Goal: Task Accomplishment & Management: Complete application form

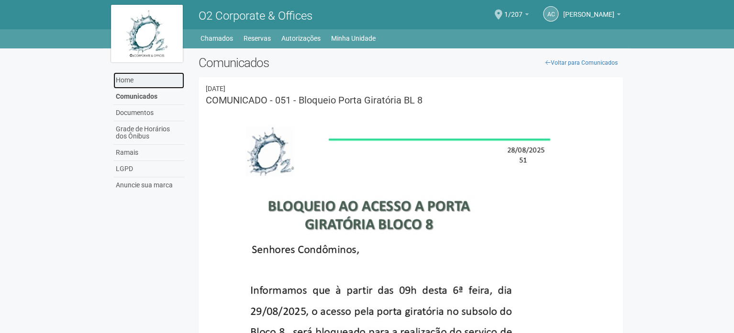
click at [138, 84] on link "Home" at bounding box center [148, 80] width 71 height 16
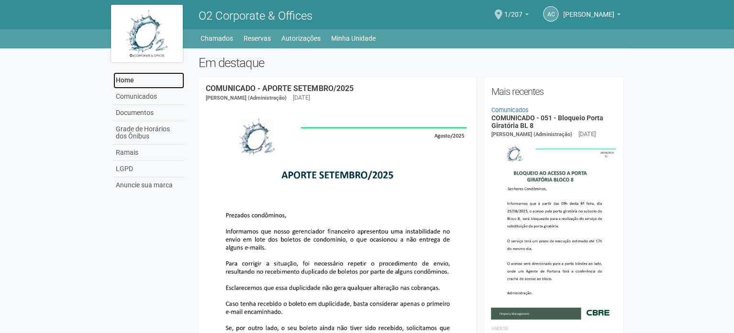
click at [139, 82] on link "Home" at bounding box center [148, 80] width 71 height 16
click at [126, 84] on link "Home" at bounding box center [148, 80] width 71 height 16
click at [123, 80] on link "Home" at bounding box center [148, 80] width 71 height 16
click at [503, 13] on span at bounding box center [499, 15] width 8 height 10
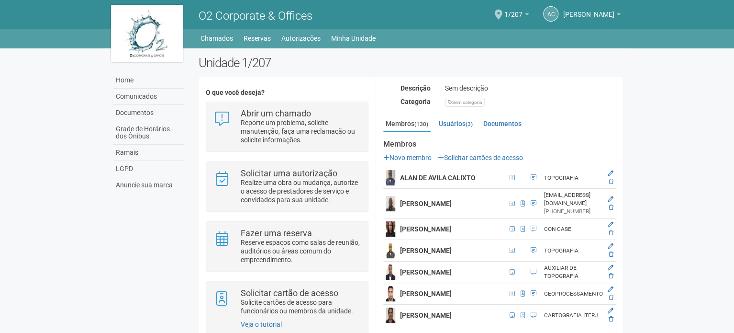
scroll to position [144, 0]
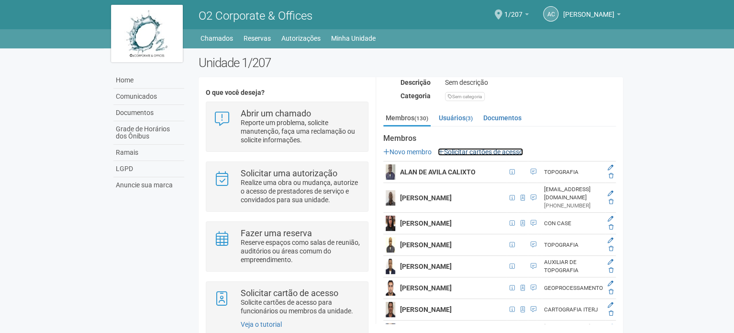
click at [469, 155] on link "Solicitar cartões de acesso" at bounding box center [480, 152] width 85 height 8
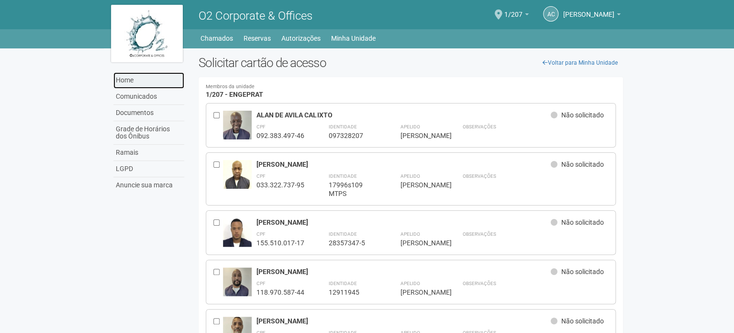
click at [121, 78] on link "Home" at bounding box center [148, 80] width 71 height 16
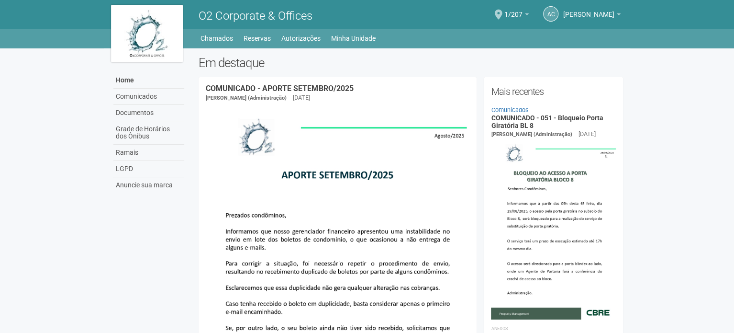
drag, startPoint x: 38, startPoint y: 209, endPoint x: 71, endPoint y: 75, distance: 138.4
click at [130, 82] on link "Home" at bounding box center [148, 80] width 71 height 16
click at [128, 80] on link "Home" at bounding box center [148, 80] width 71 height 16
click at [127, 79] on link "Home" at bounding box center [148, 80] width 71 height 16
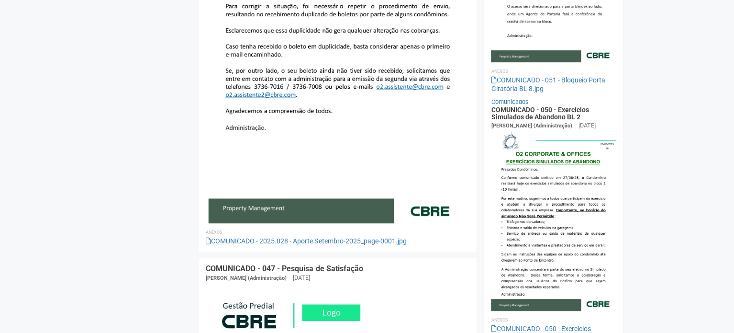
scroll to position [335, 0]
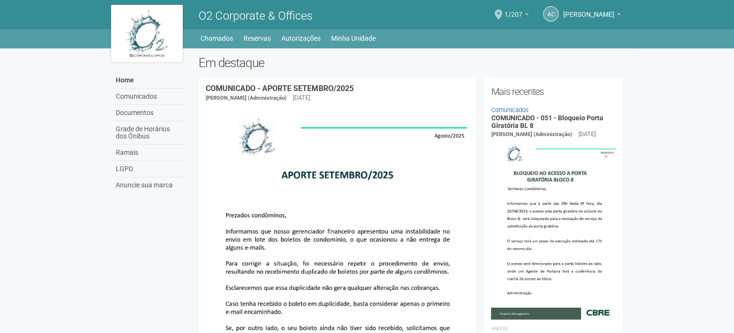
click at [529, 13] on b at bounding box center [527, 14] width 4 height 2
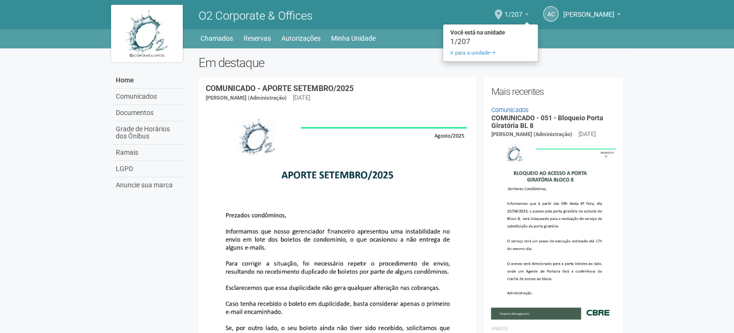
click at [529, 13] on b at bounding box center [527, 14] width 4 height 2
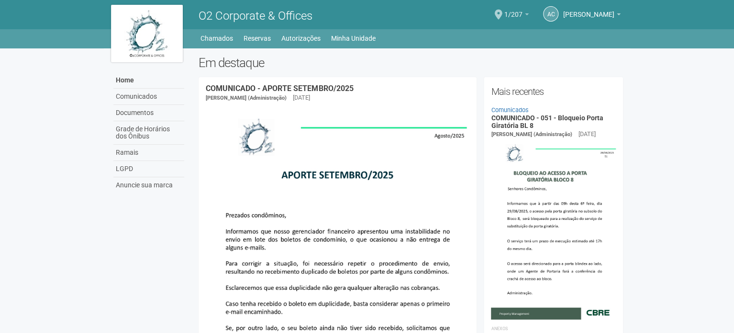
click at [529, 13] on b at bounding box center [527, 14] width 4 height 2
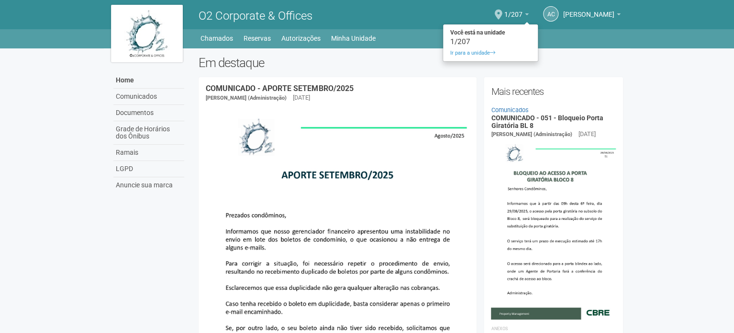
click at [714, 134] on body "Aguarde... O2 Corporate & Offices AC Andréa Cunha Andréa Cunha compras@engeprat…" at bounding box center [367, 166] width 734 height 333
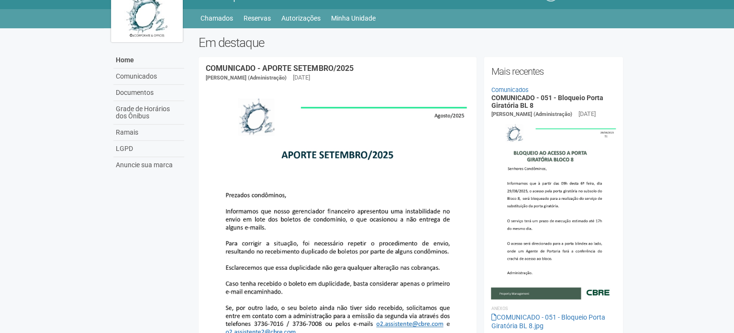
scroll to position [48, 0]
